Goal: Navigation & Orientation: Find specific page/section

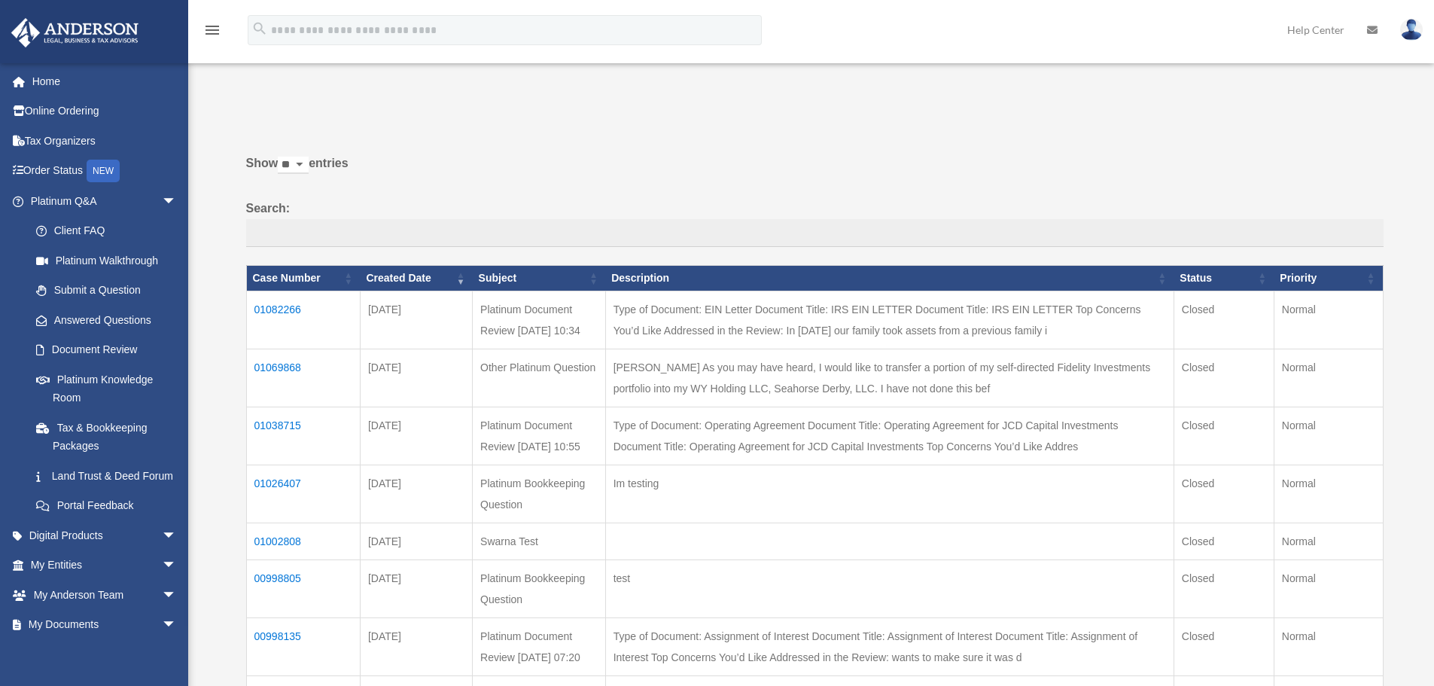
scroll to position [151, 0]
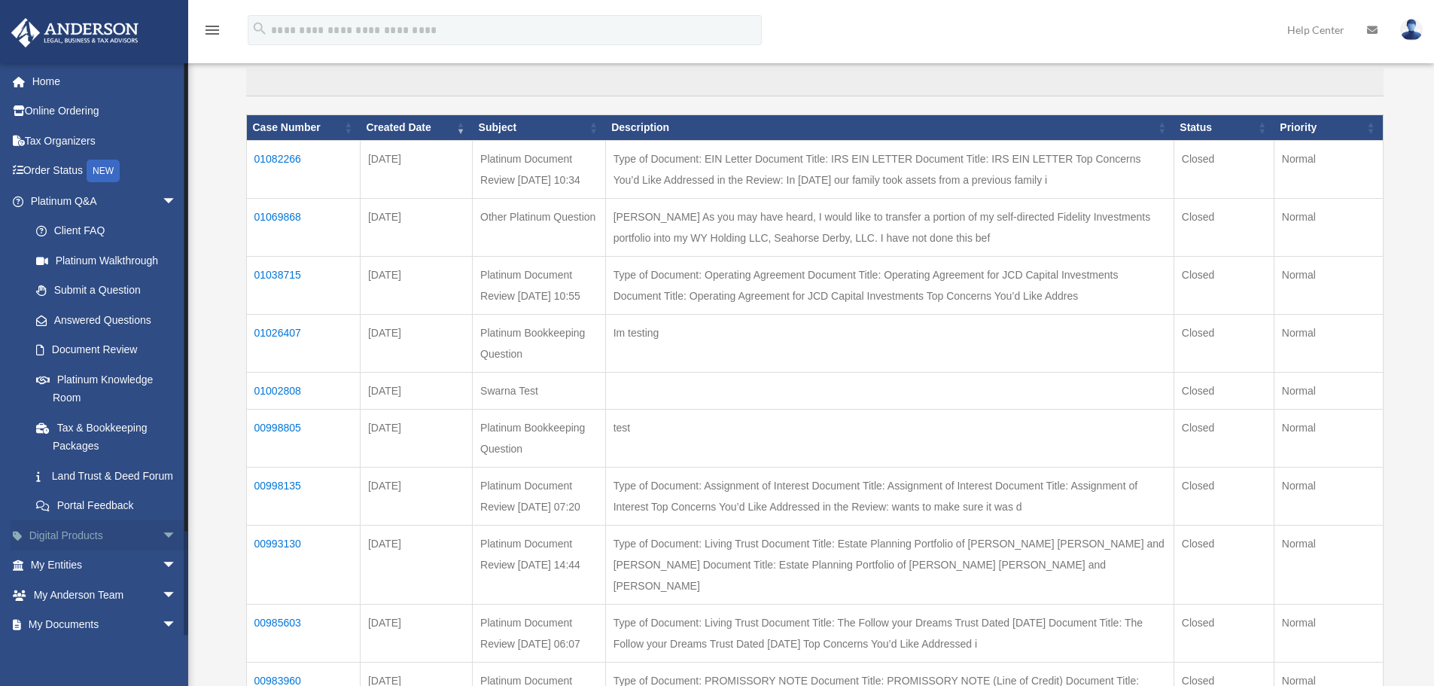
click at [117, 548] on link "Digital Products arrow_drop_down" at bounding box center [105, 535] width 189 height 30
click at [164, 543] on span "arrow_drop_down" at bounding box center [177, 535] width 30 height 31
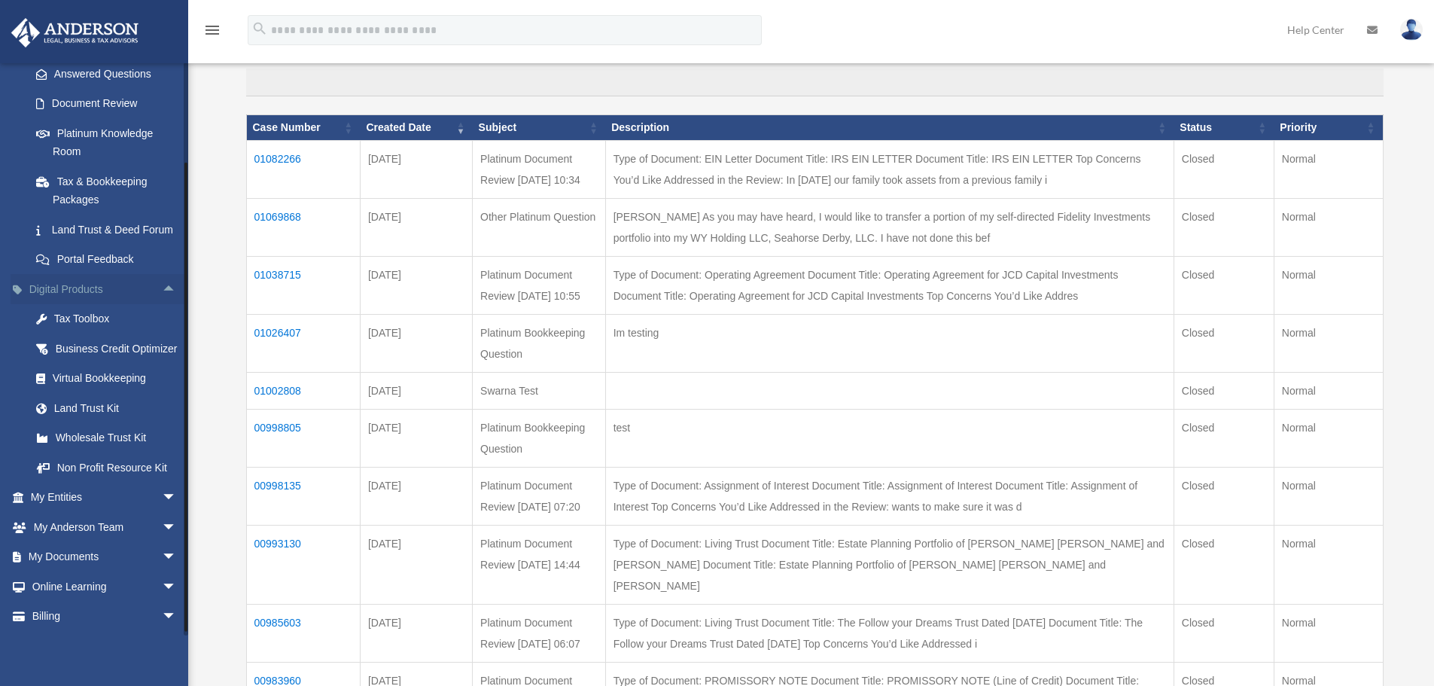
scroll to position [301, 0]
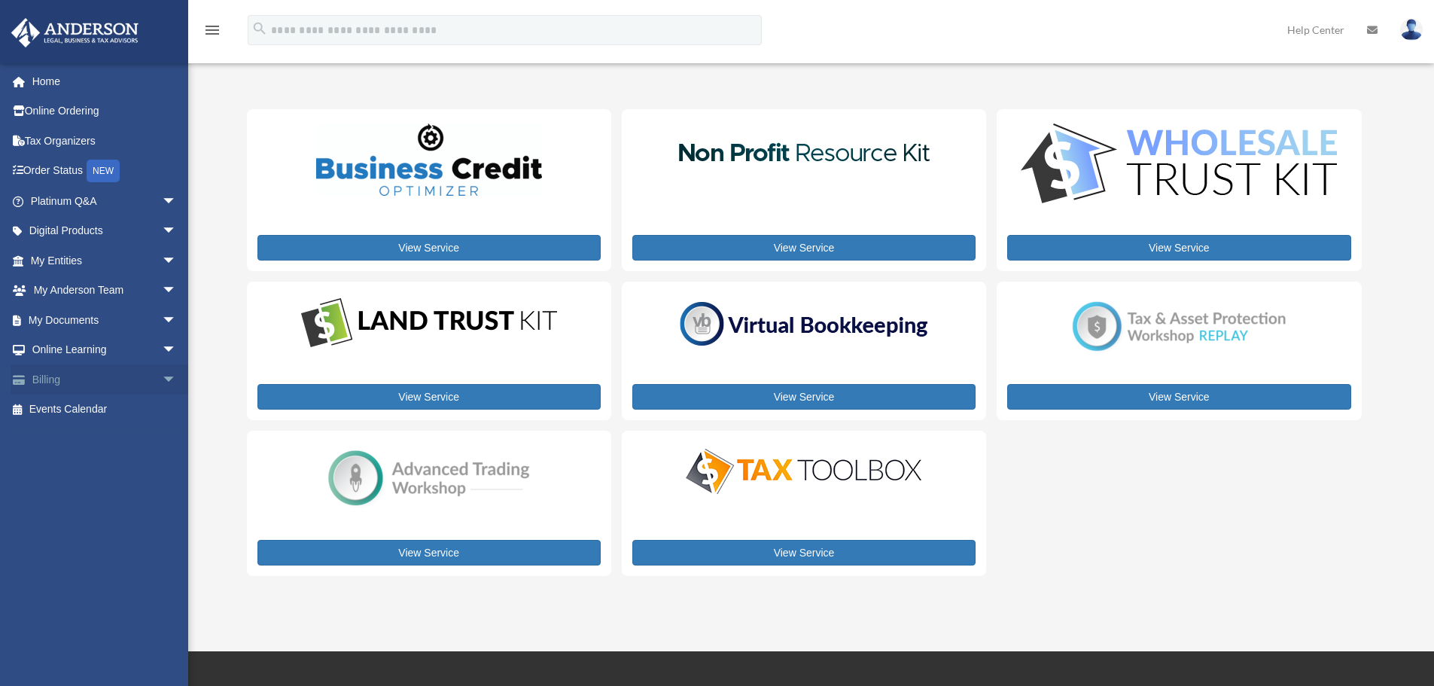
click at [162, 369] on span "arrow_drop_down" at bounding box center [177, 379] width 30 height 31
click at [162, 347] on span "arrow_drop_down" at bounding box center [177, 350] width 30 height 31
click at [162, 322] on span "arrow_drop_down" at bounding box center [177, 320] width 30 height 31
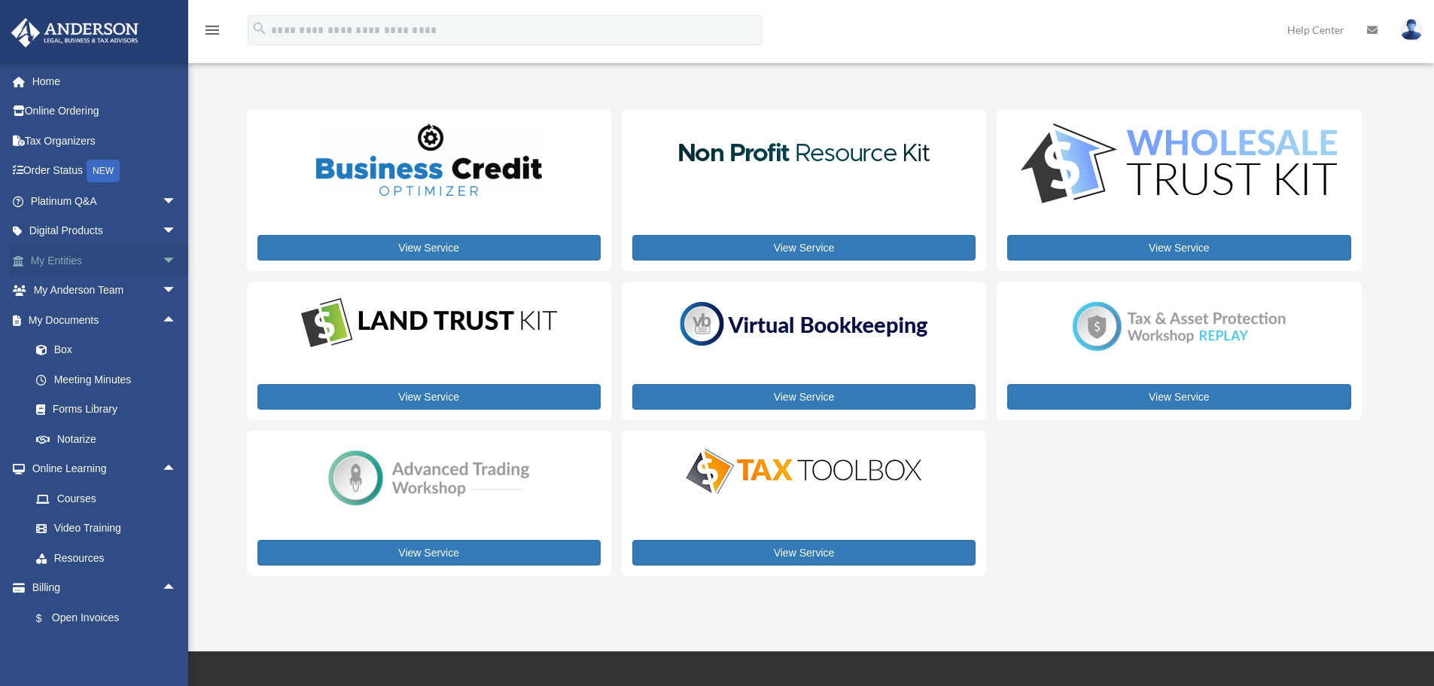
click at [164, 264] on span "arrow_drop_down" at bounding box center [177, 260] width 30 height 31
click at [162, 230] on span "arrow_drop_down" at bounding box center [177, 231] width 30 height 31
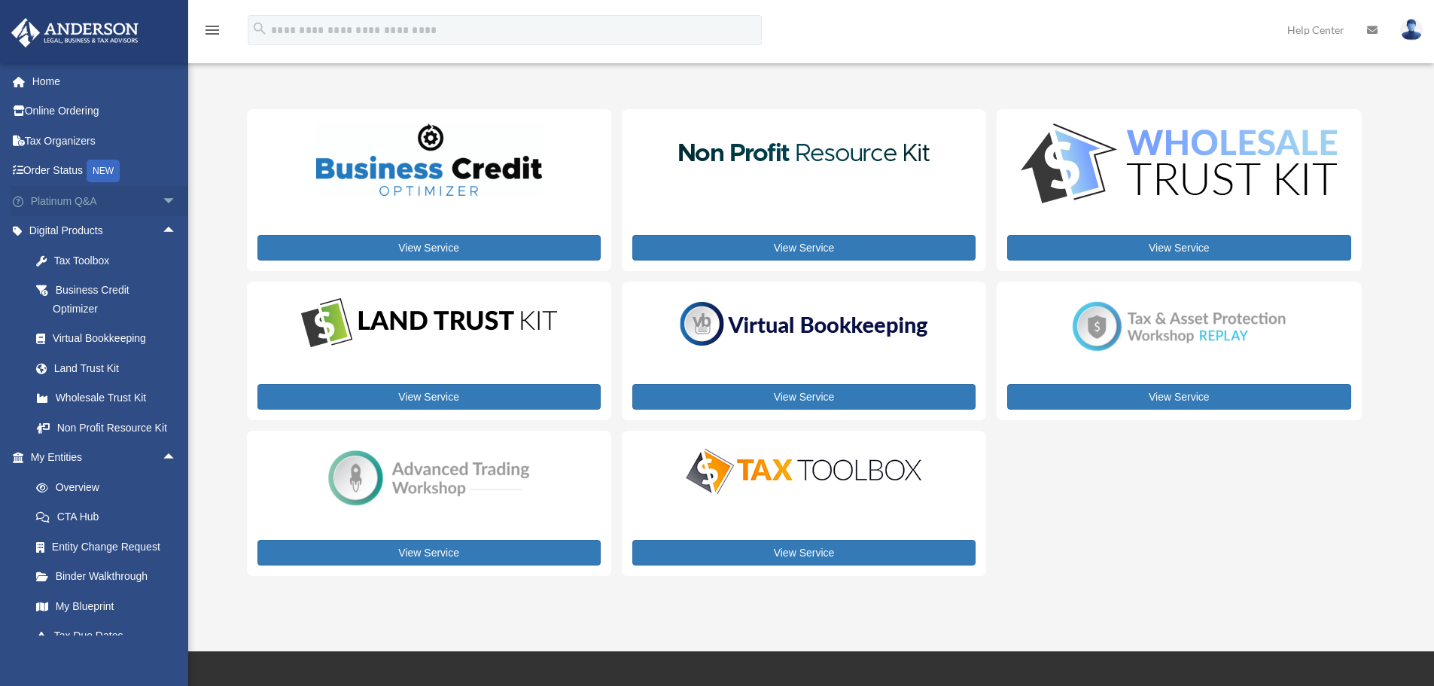
click at [165, 200] on span "arrow_drop_down" at bounding box center [177, 201] width 30 height 31
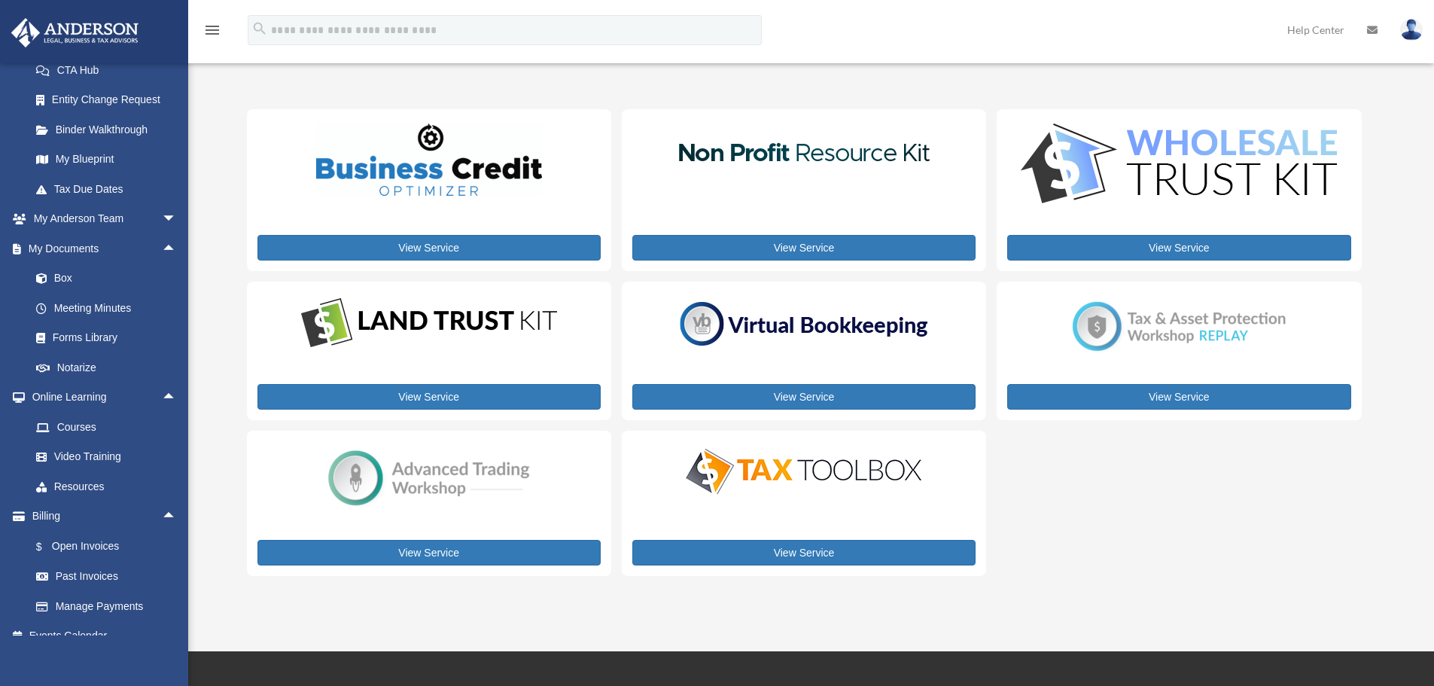
scroll to position [753, 0]
click at [120, 292] on link "Box" at bounding box center [110, 277] width 178 height 30
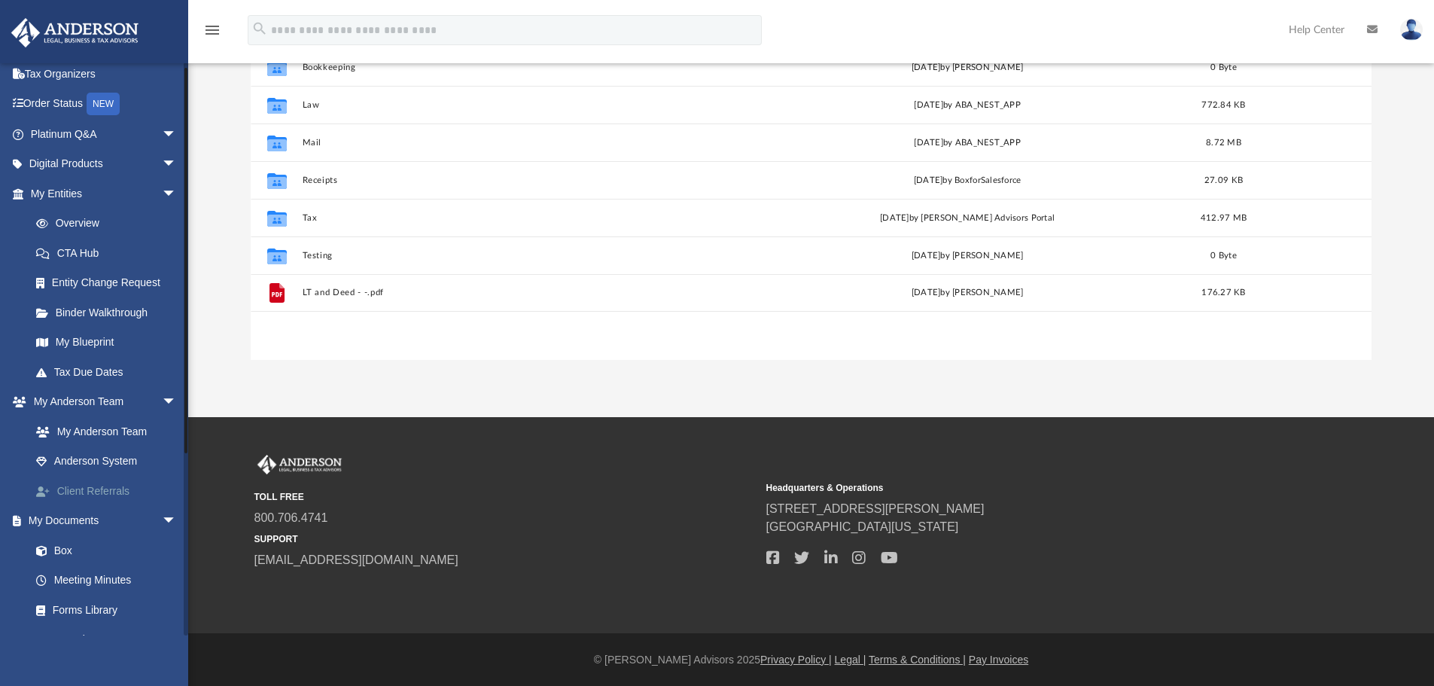
scroll to position [268, 0]
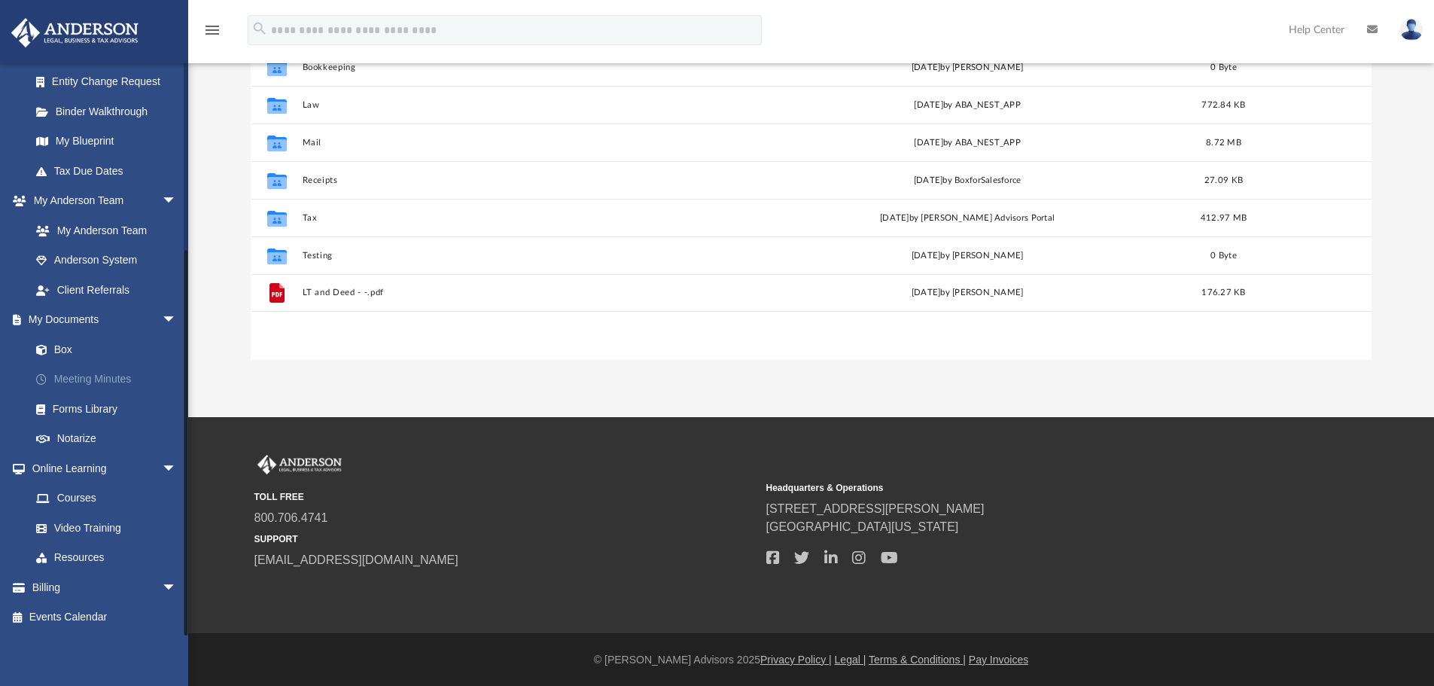
click at [126, 377] on link "Meeting Minutes" at bounding box center [110, 379] width 178 height 30
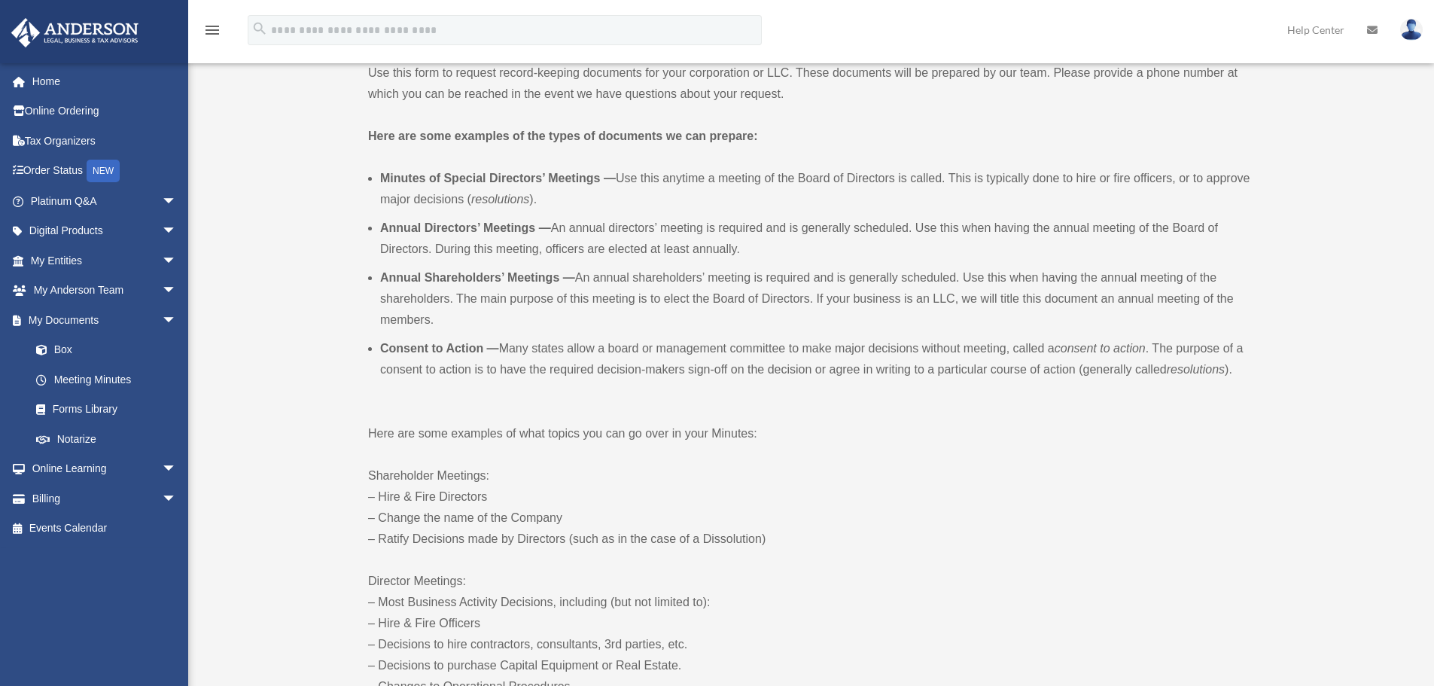
scroll to position [376, 0]
click at [130, 462] on link "Online Learning arrow_drop_down" at bounding box center [105, 469] width 189 height 30
click at [162, 470] on span "arrow_drop_down" at bounding box center [177, 469] width 30 height 31
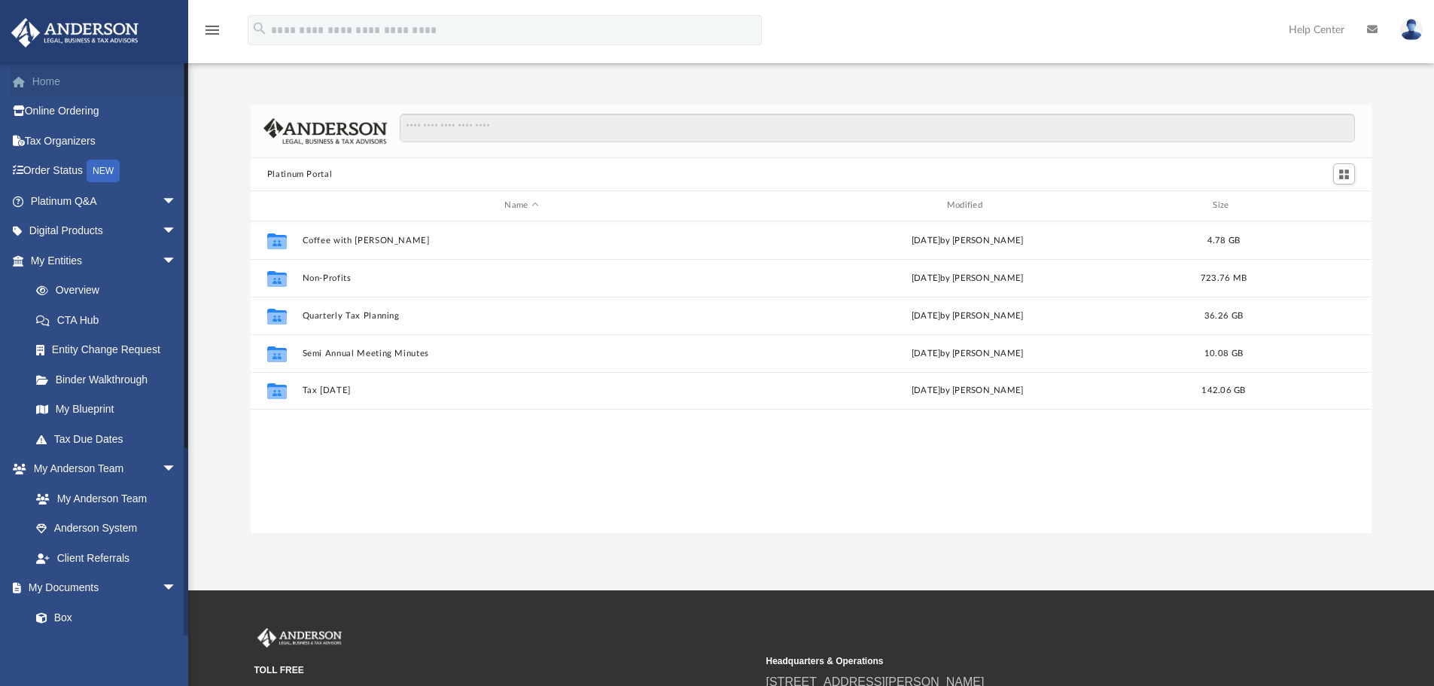
scroll to position [331, 1110]
click at [162, 230] on span "arrow_drop_down" at bounding box center [177, 231] width 30 height 31
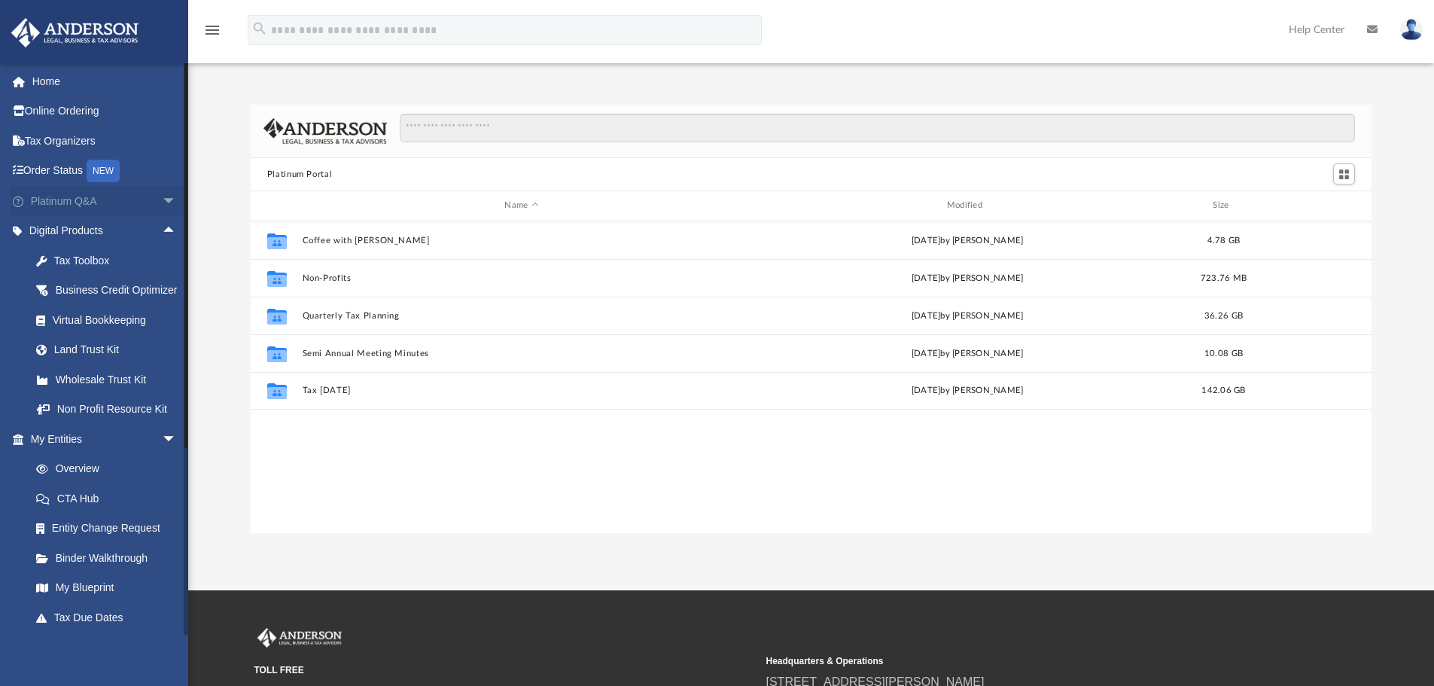
click at [162, 203] on span "arrow_drop_down" at bounding box center [177, 201] width 30 height 31
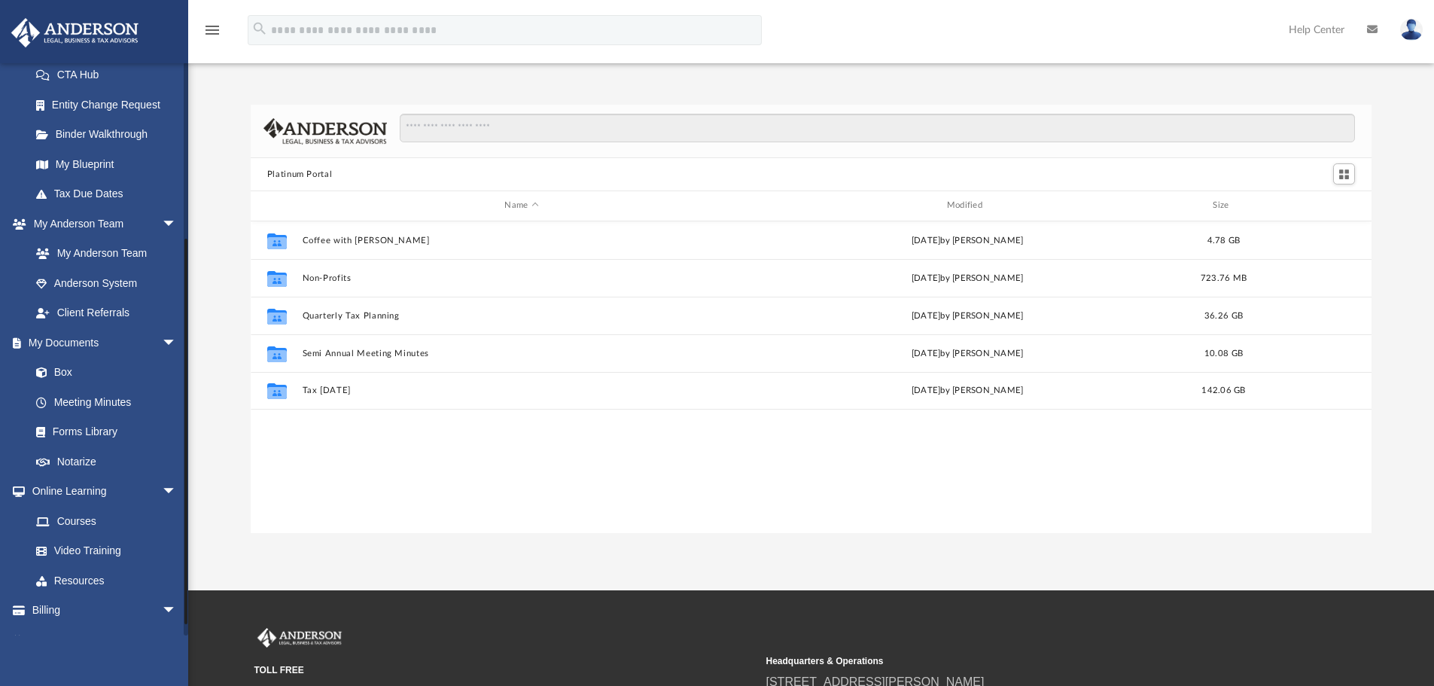
scroll to position [788, 0]
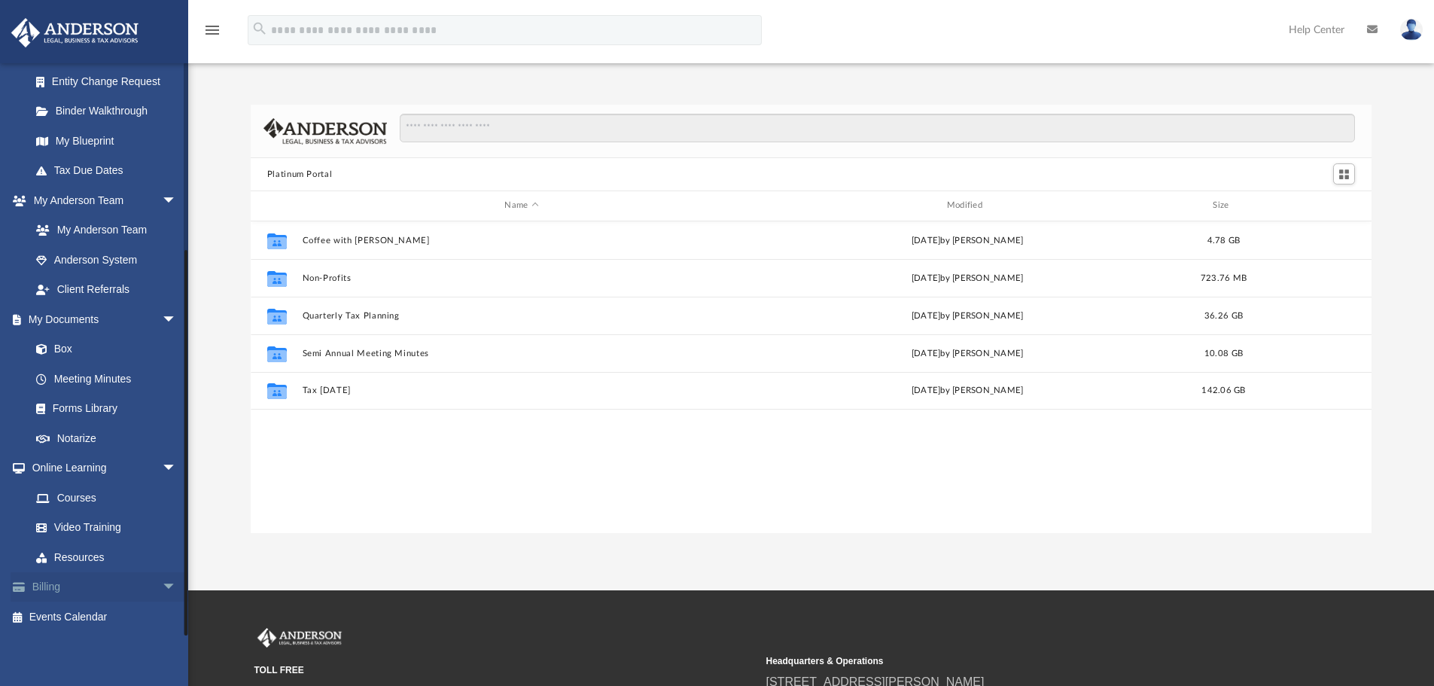
click at [162, 591] on span "arrow_drop_down" at bounding box center [177, 587] width 30 height 31
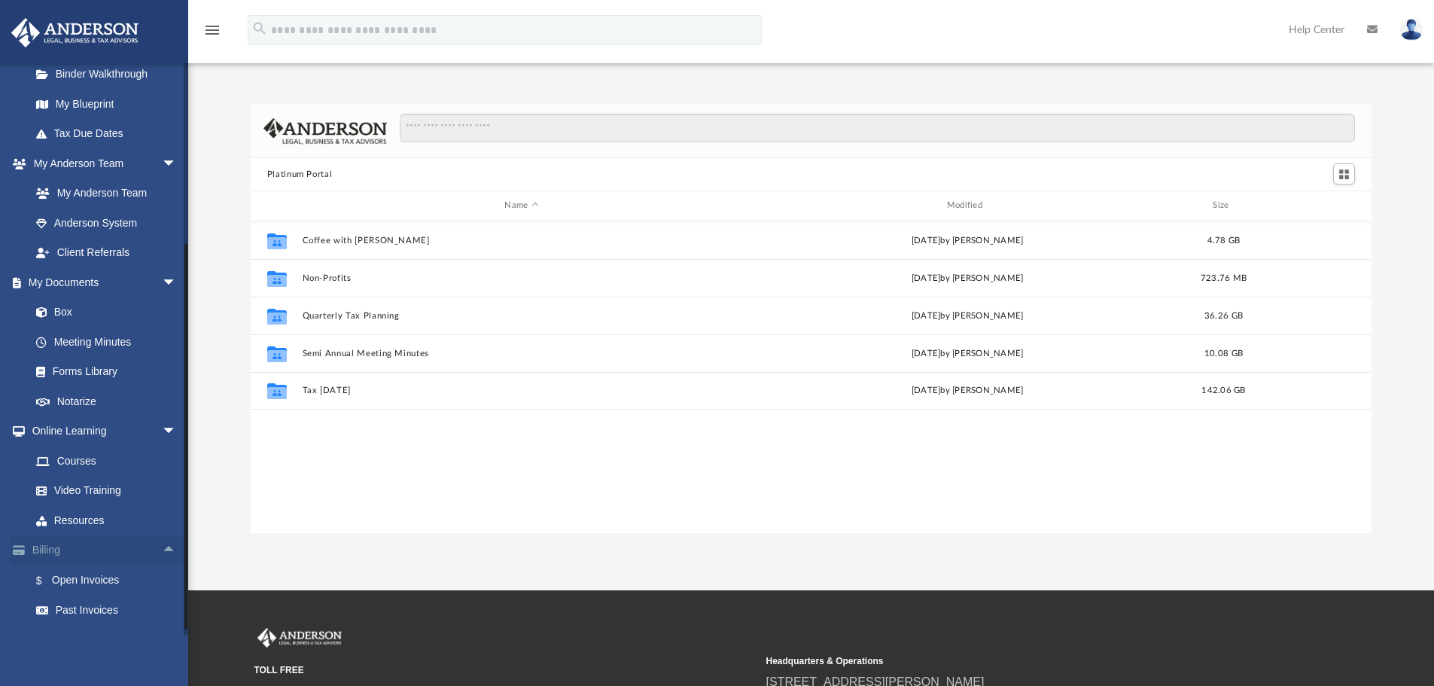
scroll to position [878, 0]
